Goal: Communication & Community: Answer question/provide support

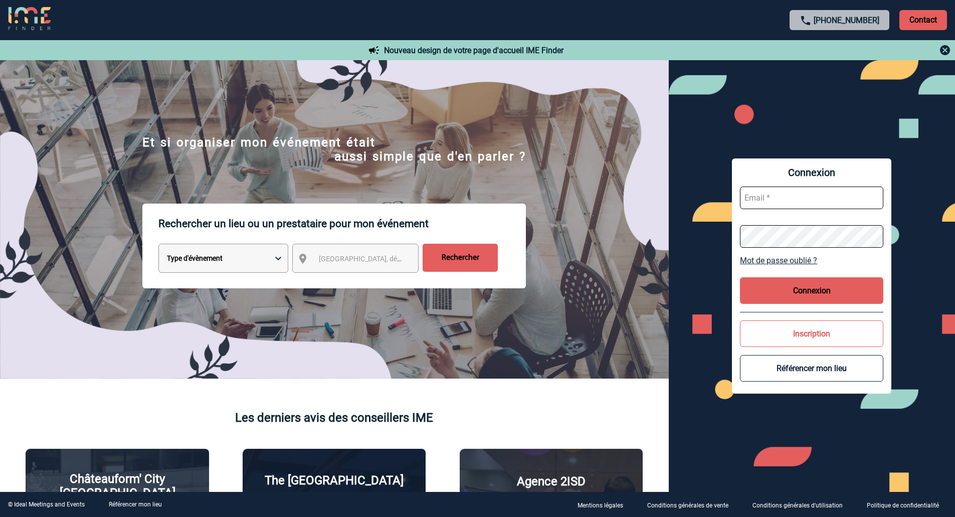
type input "veronique.leveque@capgemini.com"
click at [808, 296] on button "Connexion" at bounding box center [811, 290] width 143 height 27
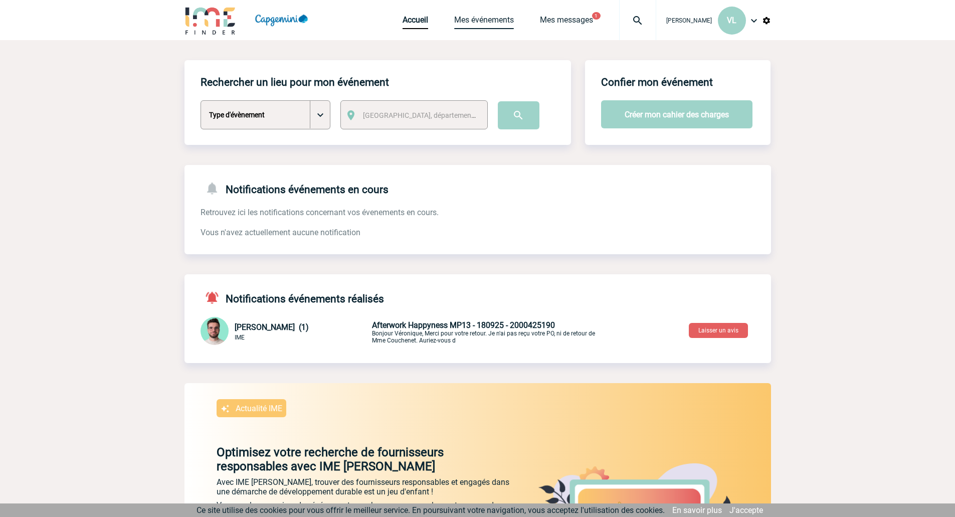
click at [492, 23] on link "Mes événements" at bounding box center [484, 22] width 60 height 14
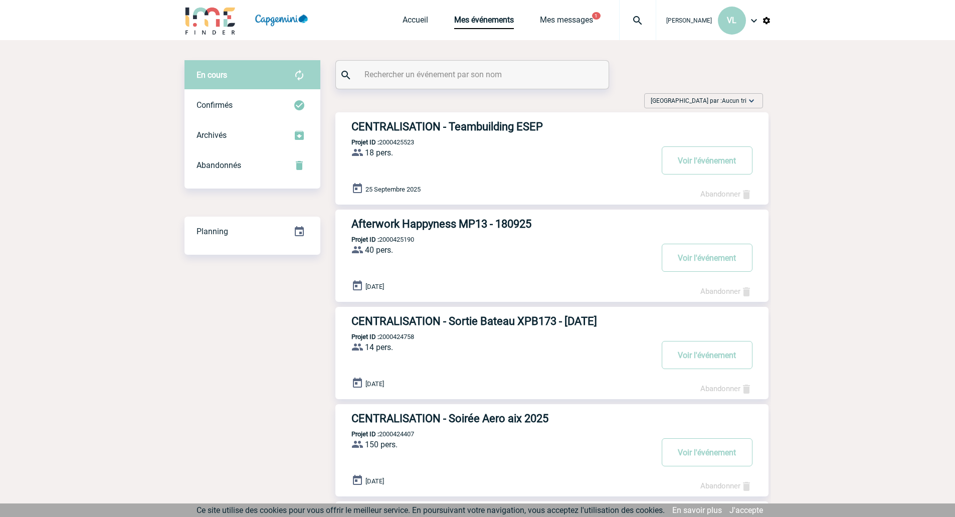
click at [499, 221] on h3 "Afterwork Happyness MP13 - 180925" at bounding box center [501, 224] width 301 height 13
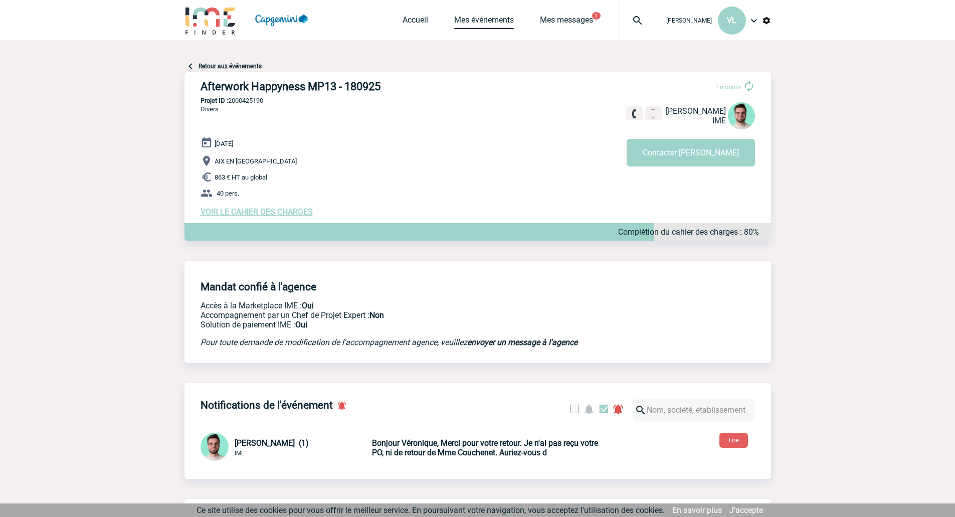
click at [475, 23] on link "Mes événements" at bounding box center [484, 22] width 60 height 14
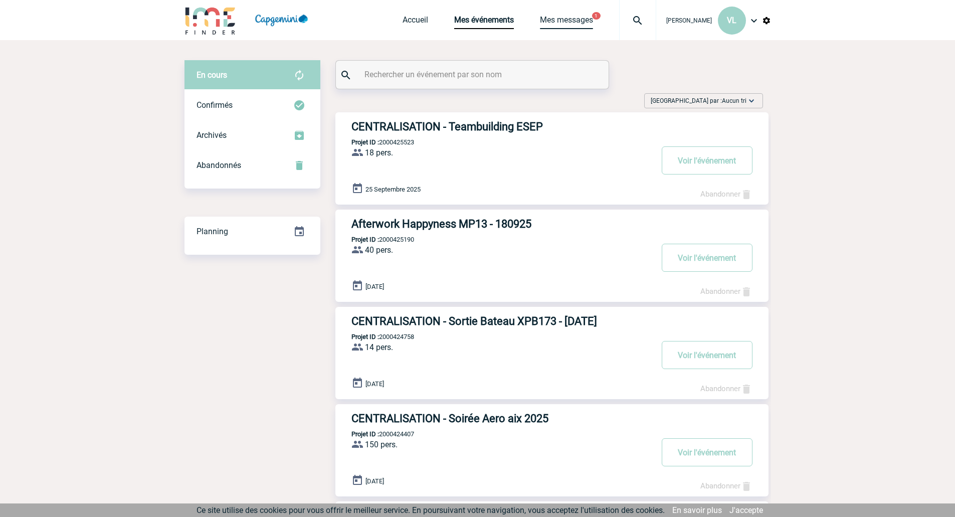
click at [554, 21] on link "Mes messages" at bounding box center [566, 22] width 53 height 14
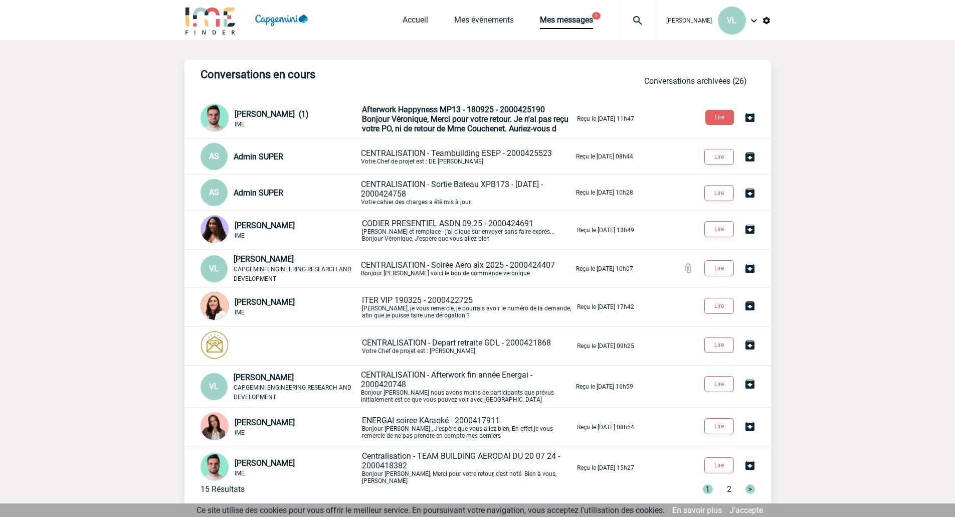
click at [428, 117] on span "Bonjour Véronique, Merci pour votre retour. Je n'ai pas reçu votre PO, ni de re…" at bounding box center [465, 123] width 207 height 19
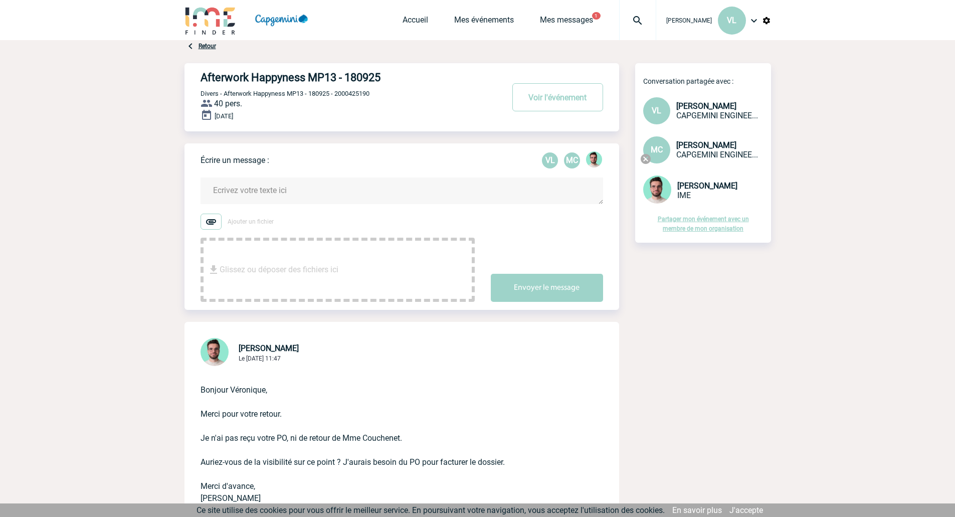
click at [320, 200] on textarea at bounding box center [401, 190] width 402 height 27
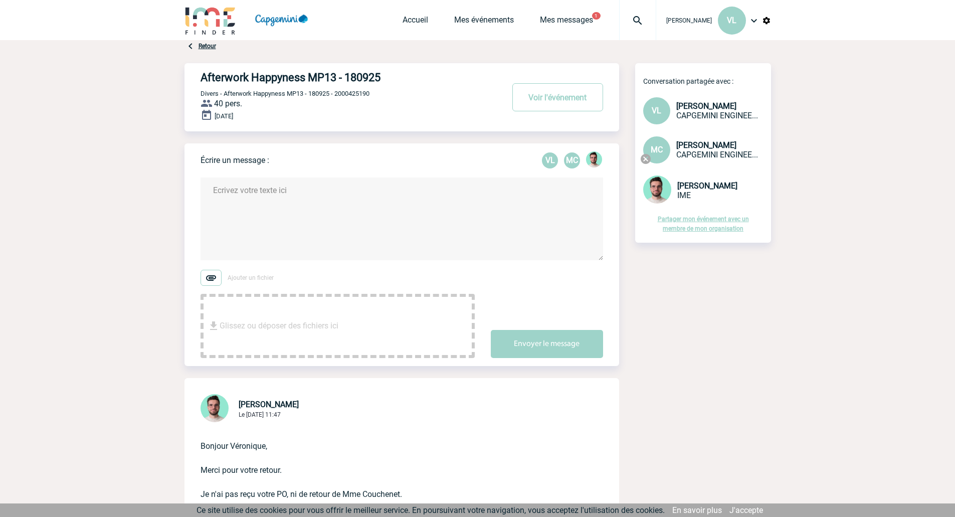
click at [342, 209] on textarea at bounding box center [401, 218] width 402 height 83
click at [313, 236] on textarea "Bonjour [PERSON_NAME]" at bounding box center [401, 218] width 402 height 83
type textarea "Bonjour [PERSON_NAME] voici le bon de commande veronique"
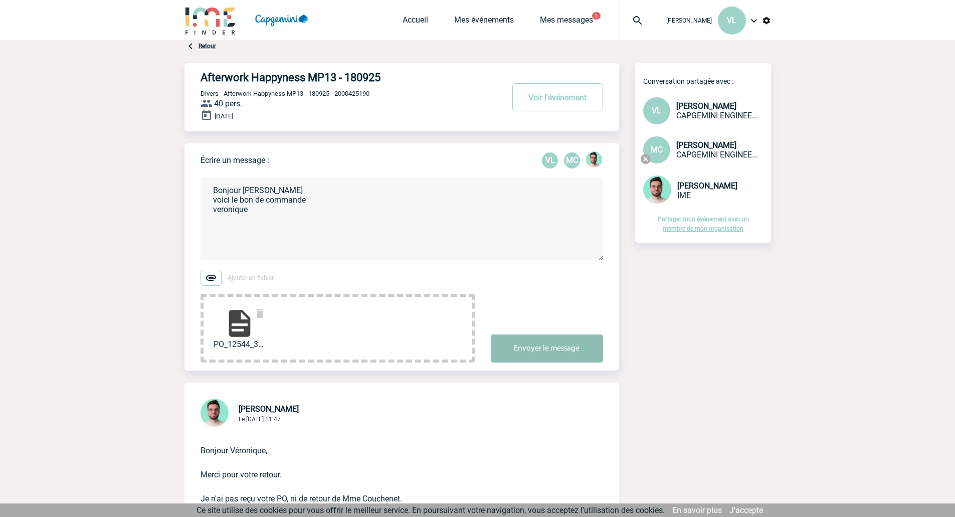
click at [564, 351] on button "Envoyer le message" at bounding box center [547, 348] width 112 height 28
